Goal: Task Accomplishment & Management: Complete application form

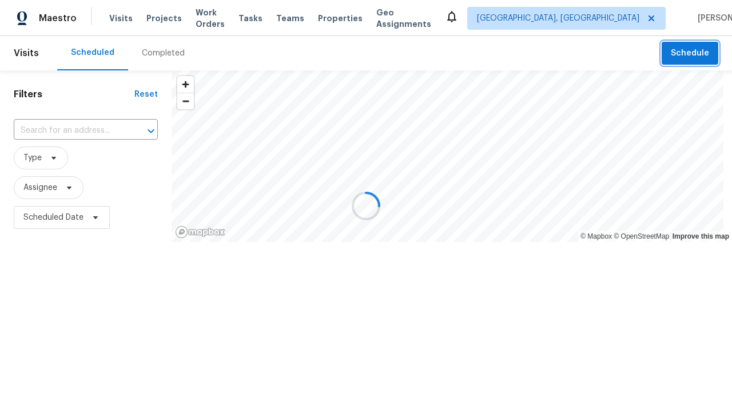
click at [683, 53] on span "Schedule" at bounding box center [690, 53] width 38 height 14
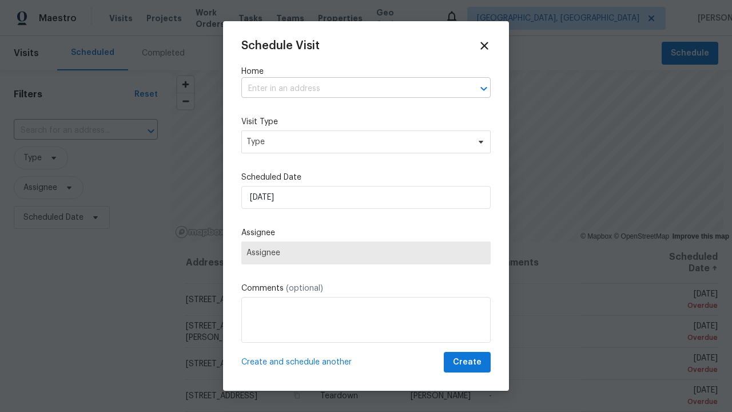
click at [346, 89] on input "text" at bounding box center [349, 89] width 217 height 18
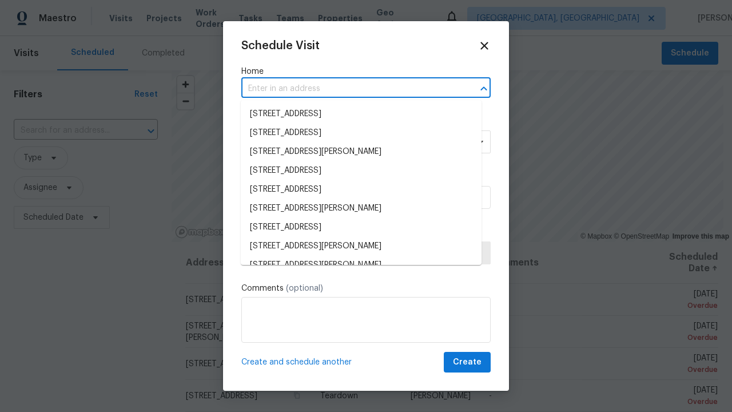
click at [357, 114] on li "[STREET_ADDRESS]" at bounding box center [361, 114] width 241 height 19
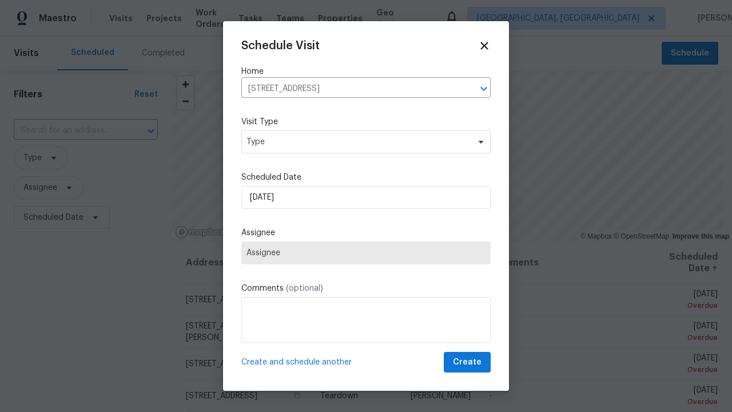
click at [362, 142] on span "Type" at bounding box center [358, 141] width 223 height 11
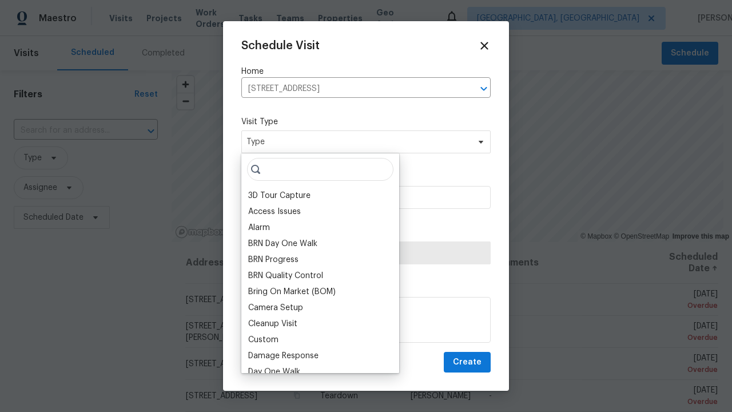
click at [279, 196] on div "3D Tour Capture" at bounding box center [279, 195] width 62 height 11
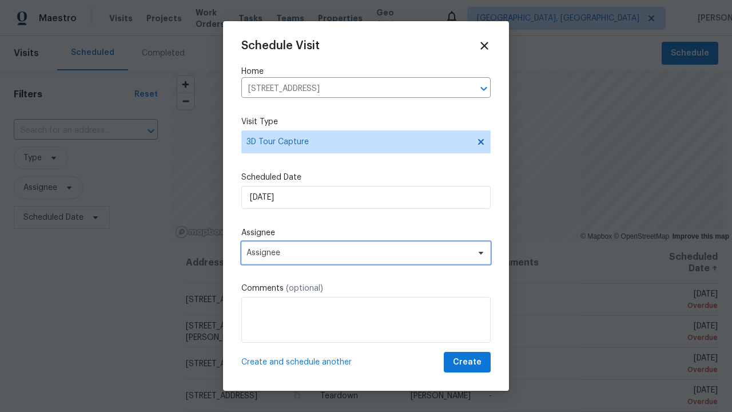
click at [362, 253] on span "Assignee" at bounding box center [359, 252] width 224 height 9
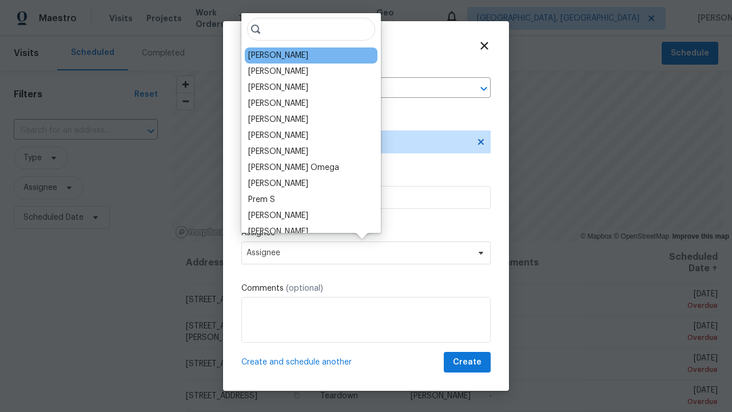
click at [271, 56] on div "[PERSON_NAME]" at bounding box center [278, 55] width 60 height 11
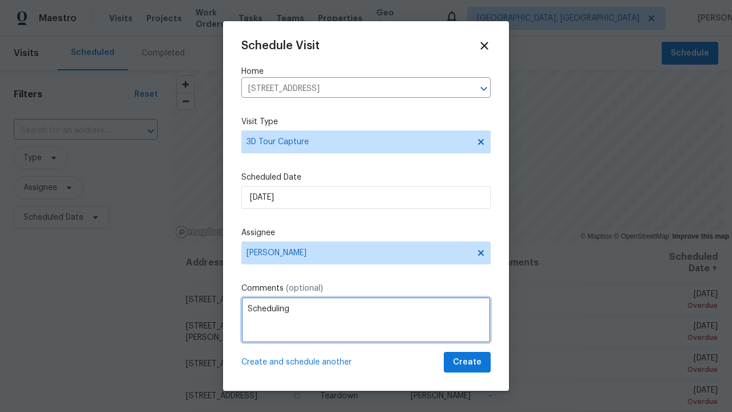
type textarea "Scheduling"
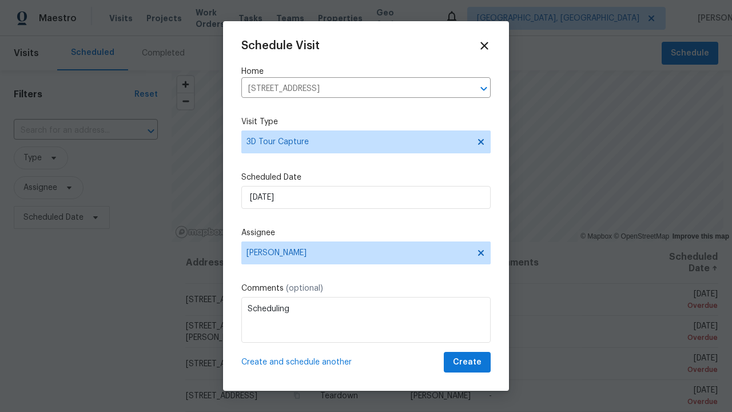
click at [460, 362] on span "Create" at bounding box center [467, 362] width 29 height 14
